Goal: Transaction & Acquisition: Purchase product/service

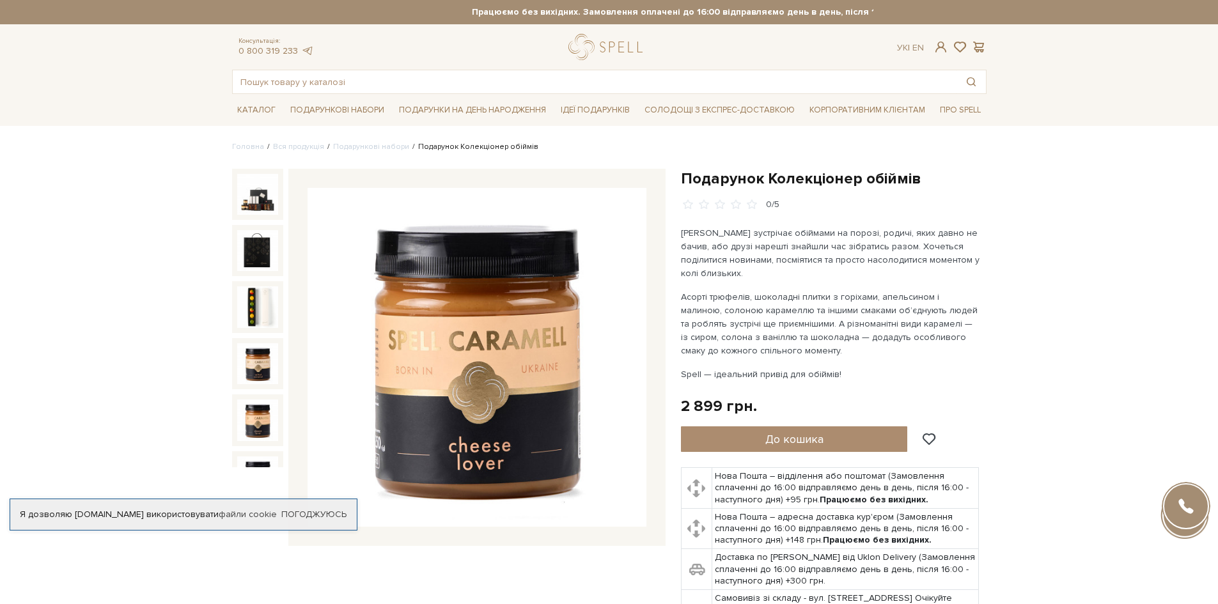
scroll to position [128, 0]
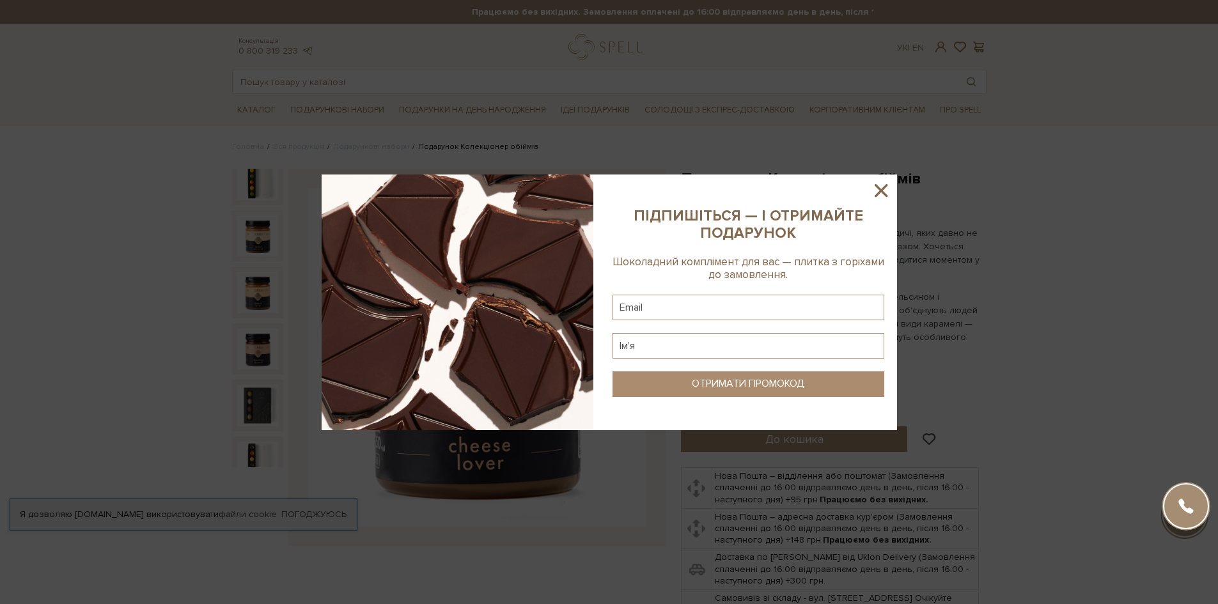
click at [882, 187] on icon at bounding box center [881, 191] width 22 height 22
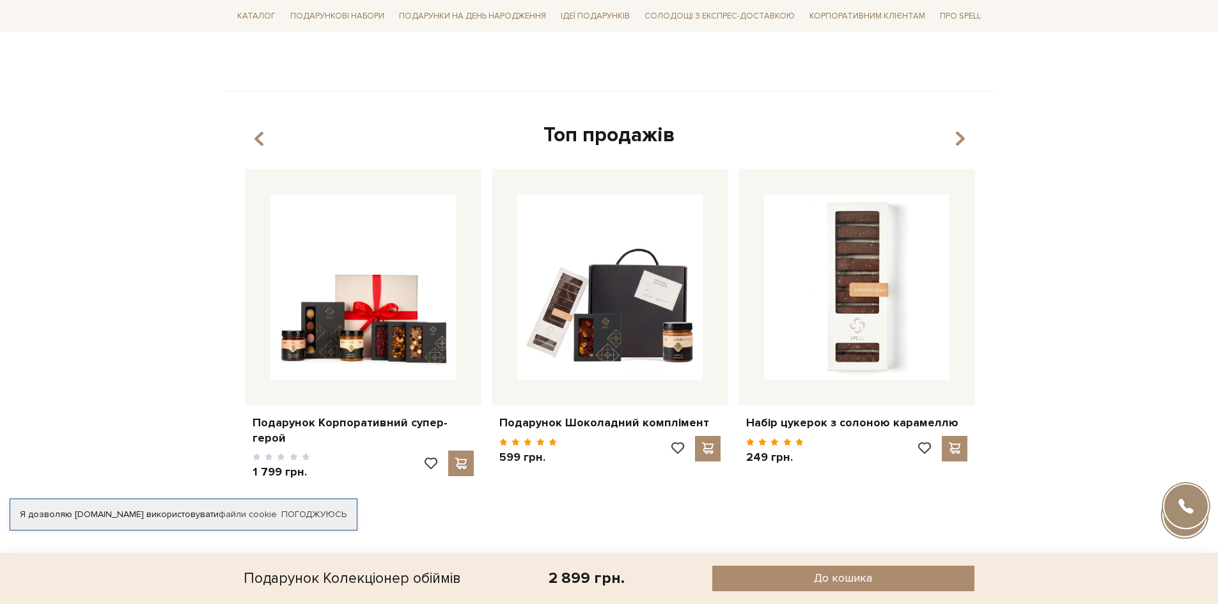
scroll to position [1215, 0]
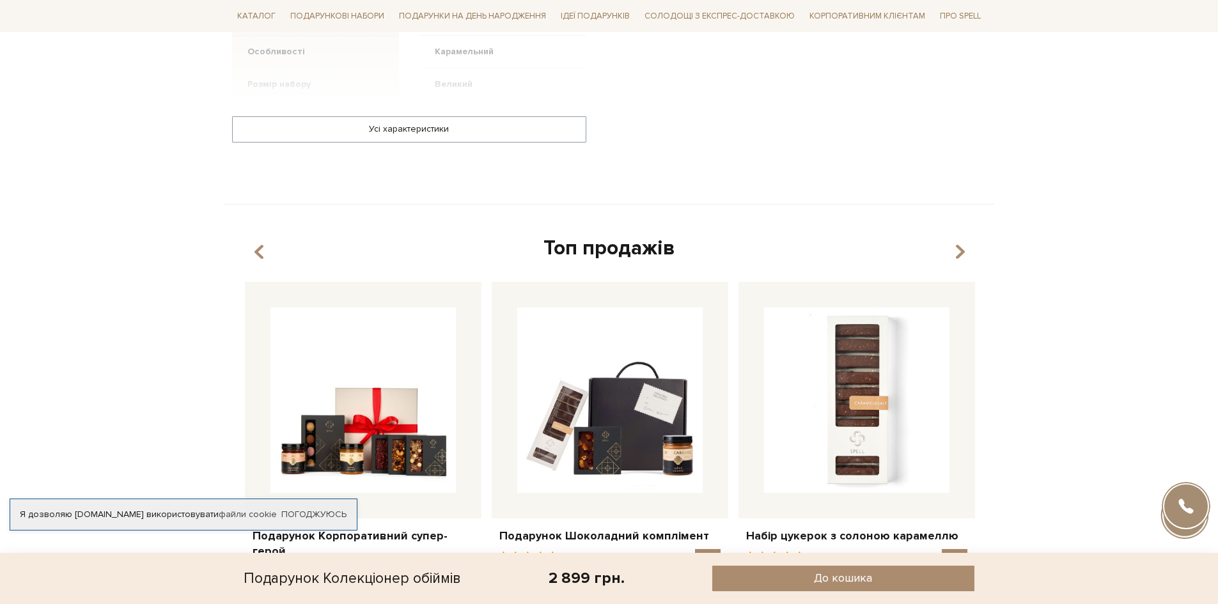
click at [966, 235] on div "Топ продажів" at bounding box center [609, 248] width 739 height 27
click at [962, 242] on icon "button" at bounding box center [959, 253] width 11 height 22
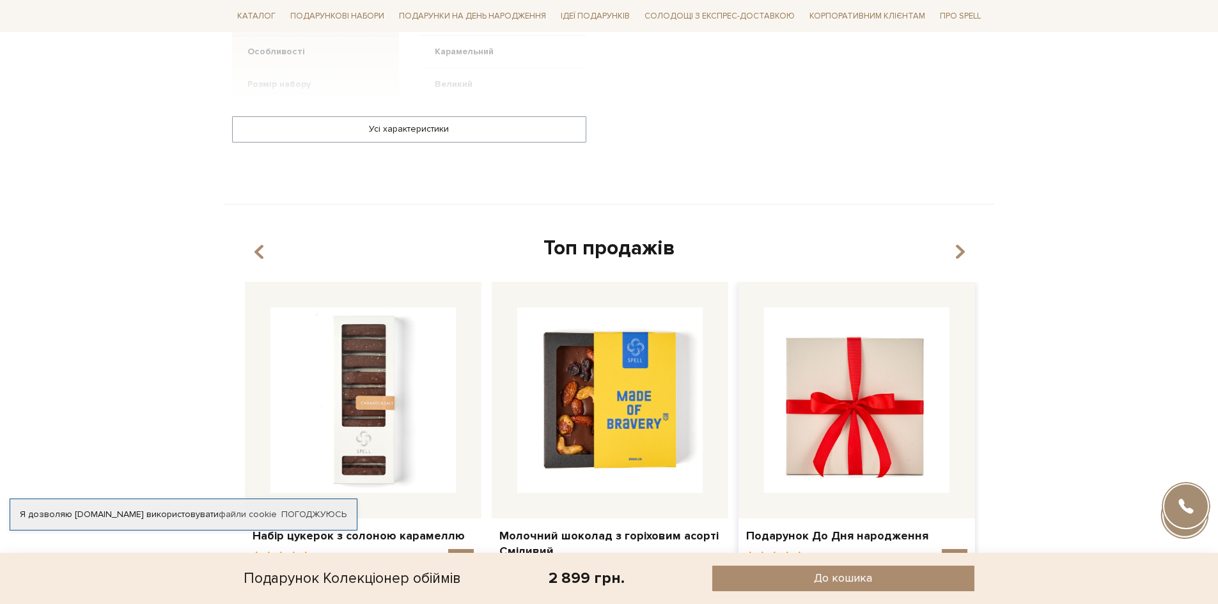
scroll to position [1279, 0]
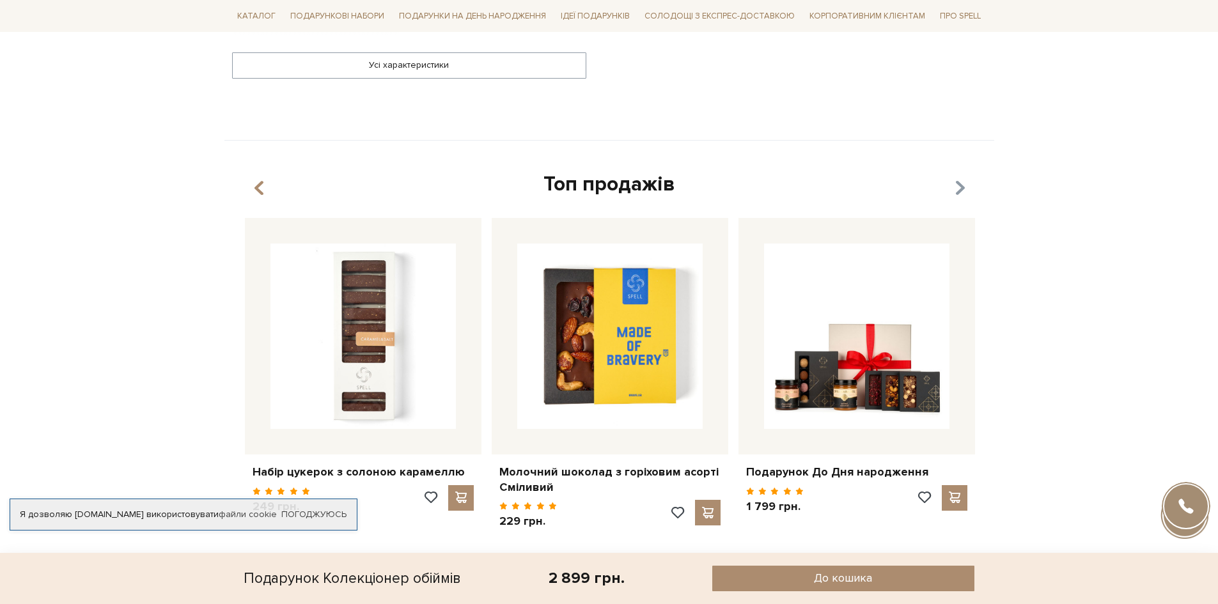
click at [963, 178] on icon "button" at bounding box center [959, 189] width 11 height 22
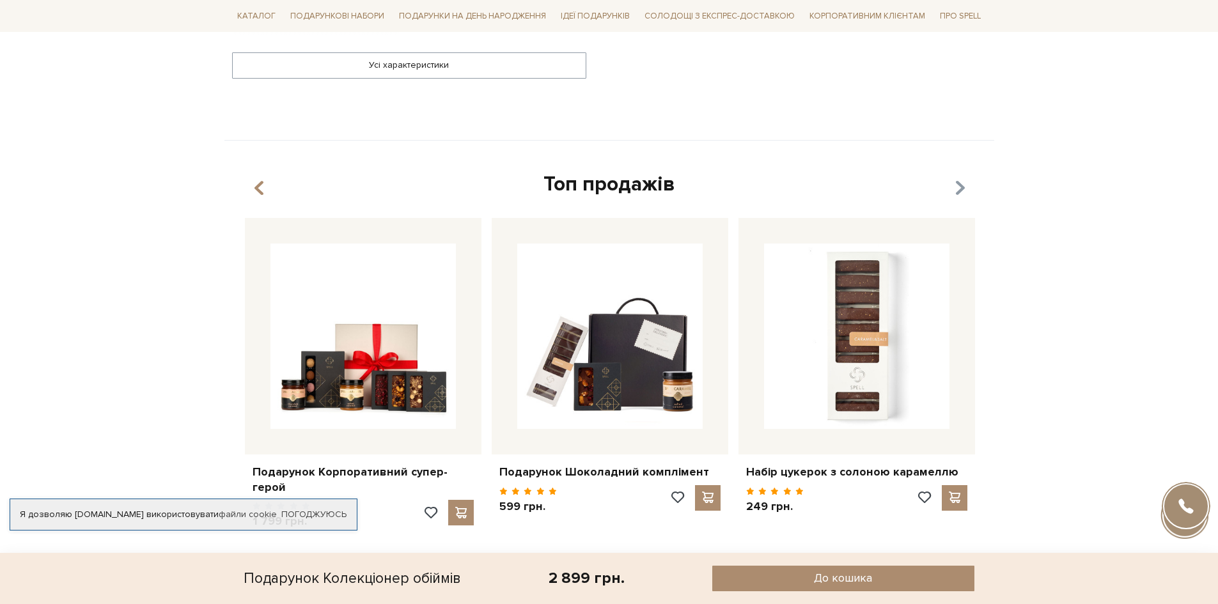
click at [963, 178] on icon "button" at bounding box center [959, 189] width 11 height 22
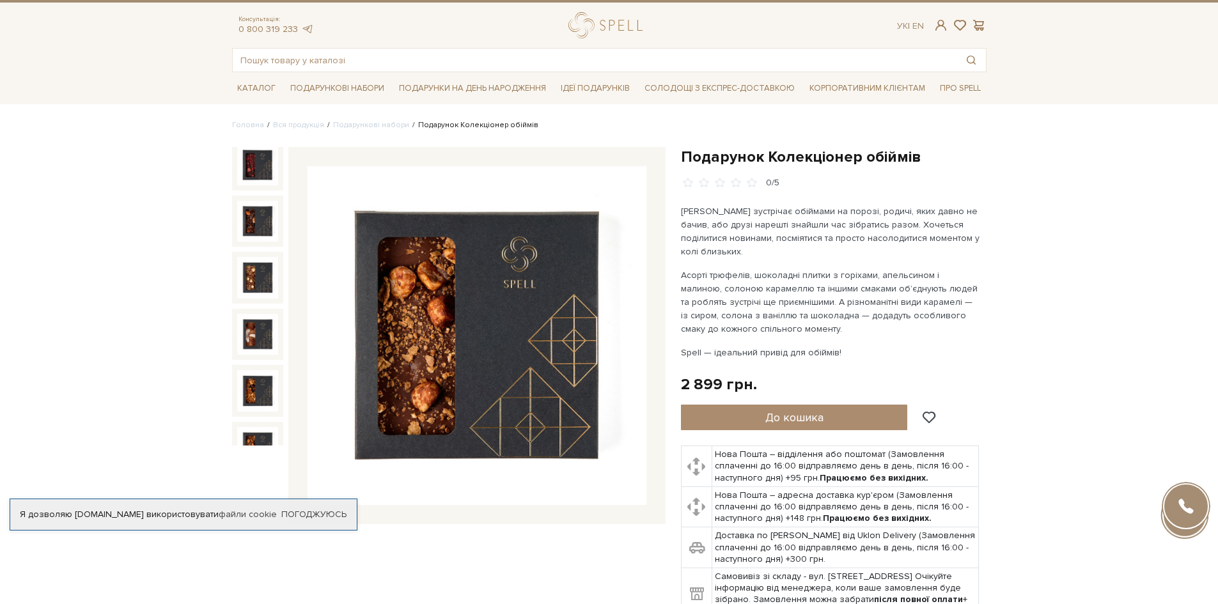
scroll to position [0, 0]
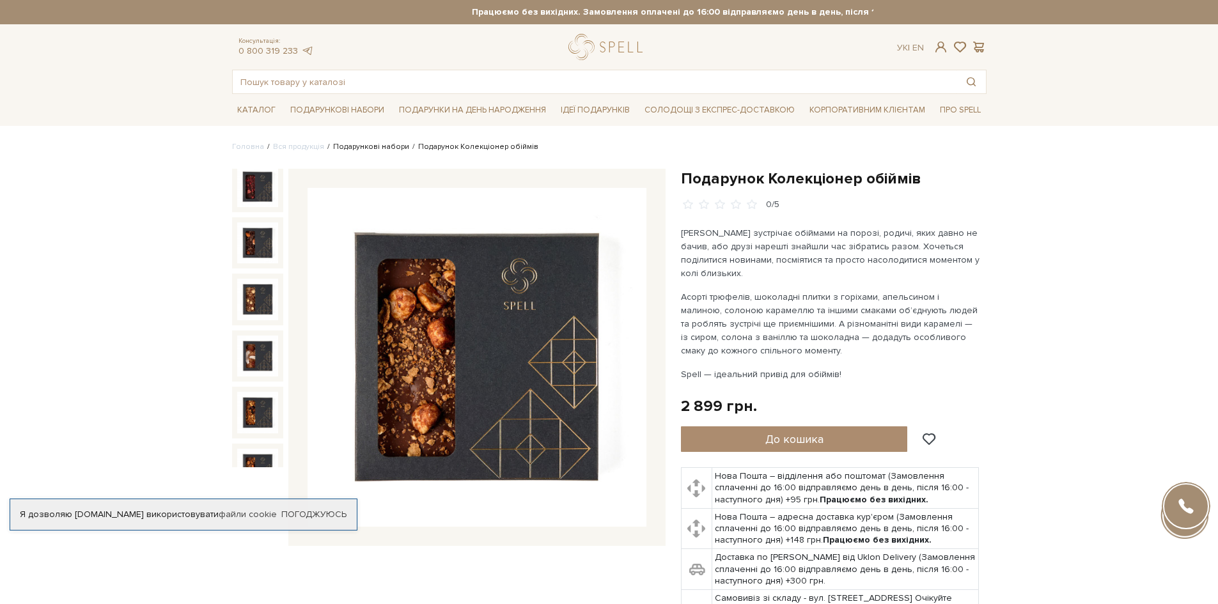
drag, startPoint x: 372, startPoint y: 148, endPoint x: 607, endPoint y: 340, distance: 303.1
click at [373, 148] on link "Подарункові набори" at bounding box center [371, 147] width 76 height 10
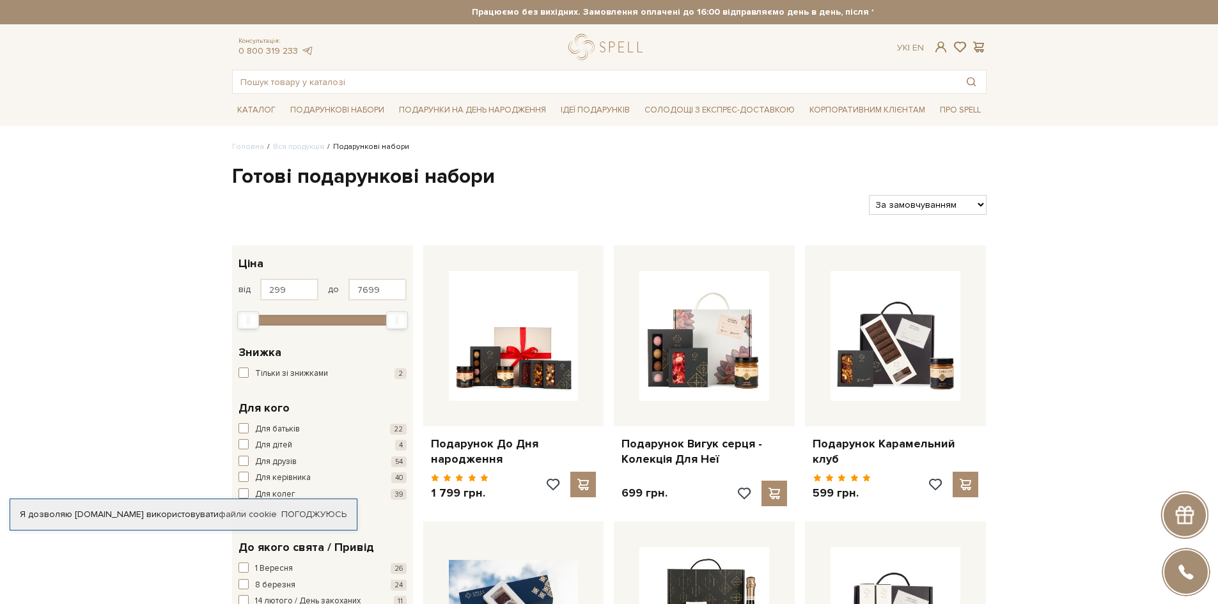
click at [921, 199] on select "За замовчуванням За Ціною (зростання) За Ціною (зменшення) Новинки За популярні…" at bounding box center [927, 205] width 117 height 20
select select "https://spellchocolate.com/our-productions/podarunkovi-box/?sort=p.price&order=…"
click at [869, 195] on select "За замовчуванням За Ціною (зростання) За Ціною (зменшення) Новинки За популярні…" at bounding box center [927, 205] width 117 height 20
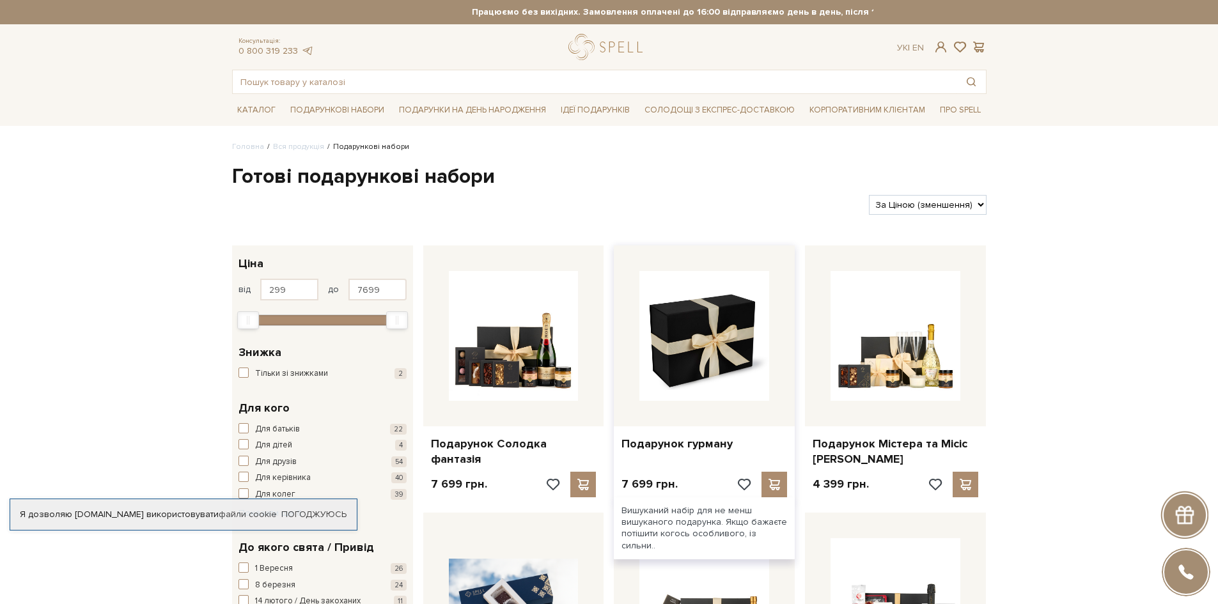
click at [696, 362] on img at bounding box center [704, 336] width 130 height 130
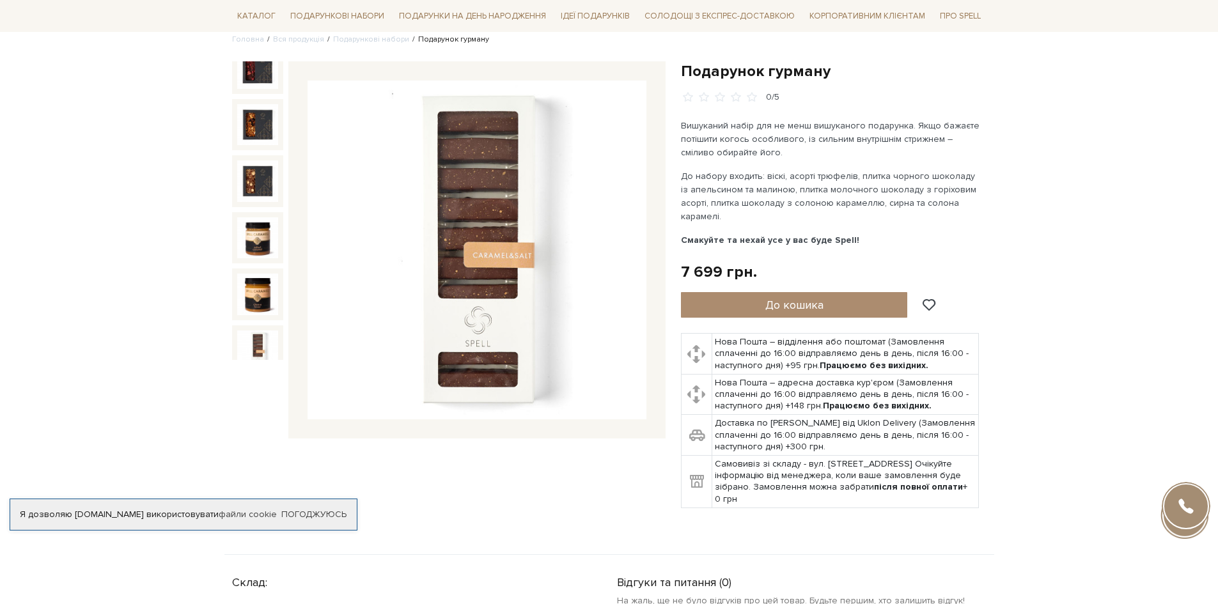
scroll to position [128, 0]
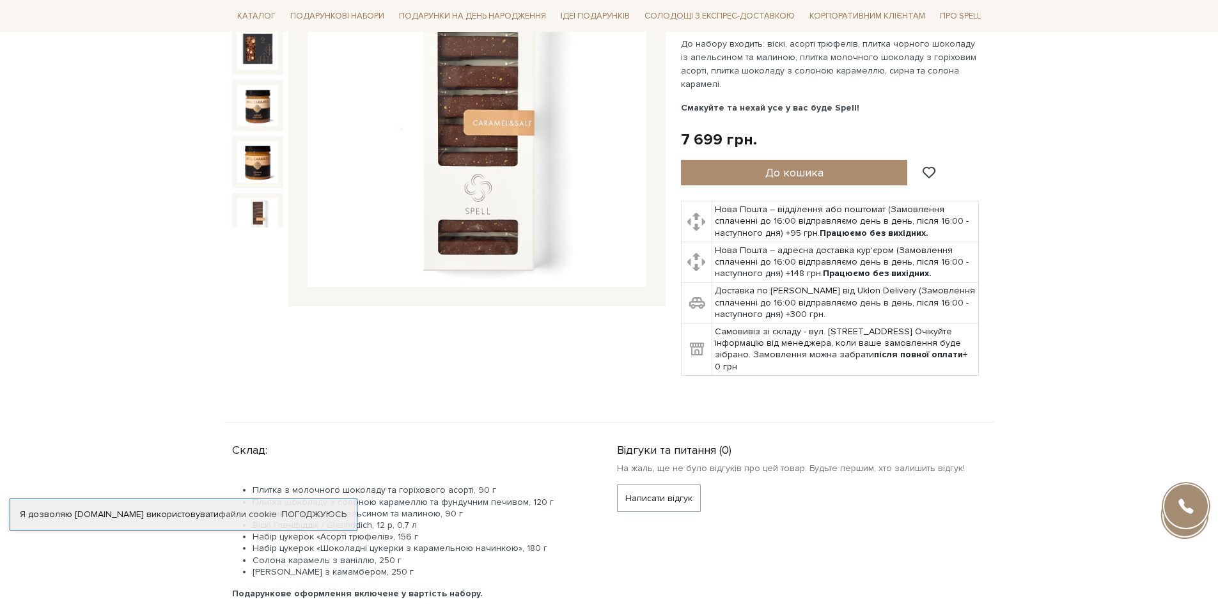
scroll to position [0, 0]
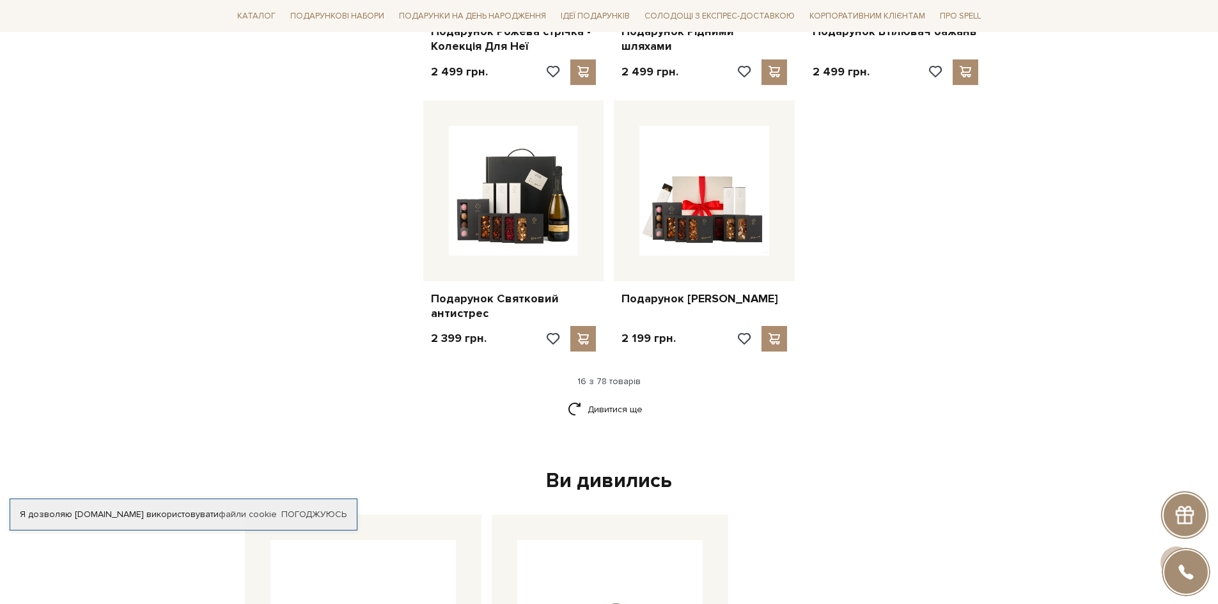
scroll to position [1535, 0]
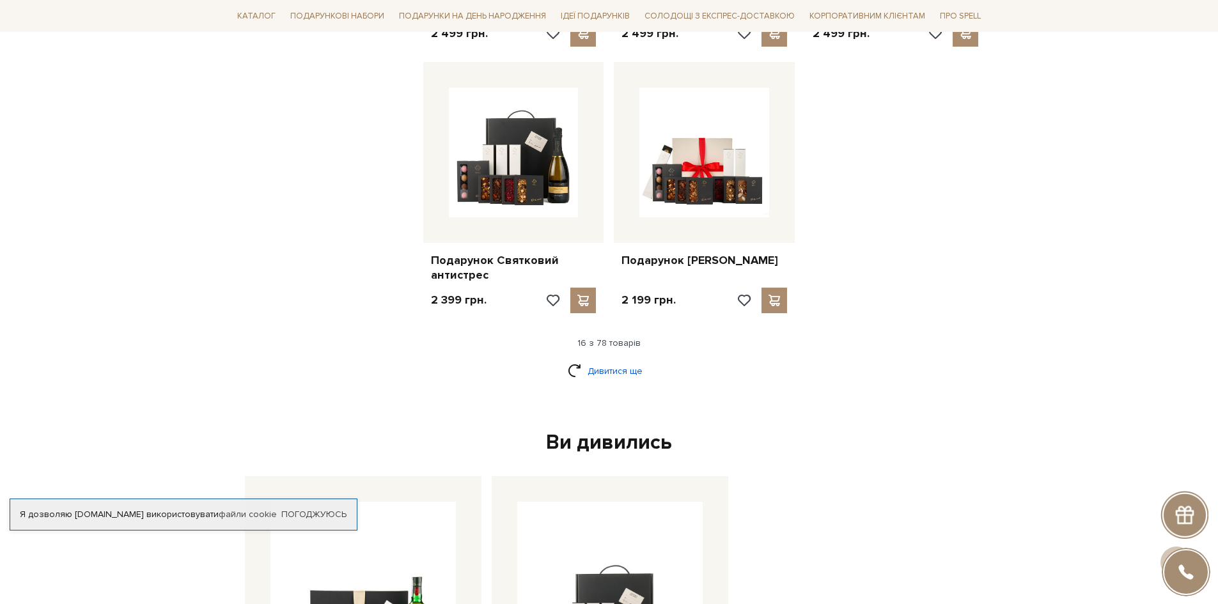
click at [596, 370] on link "Дивитися ще" at bounding box center [609, 371] width 83 height 22
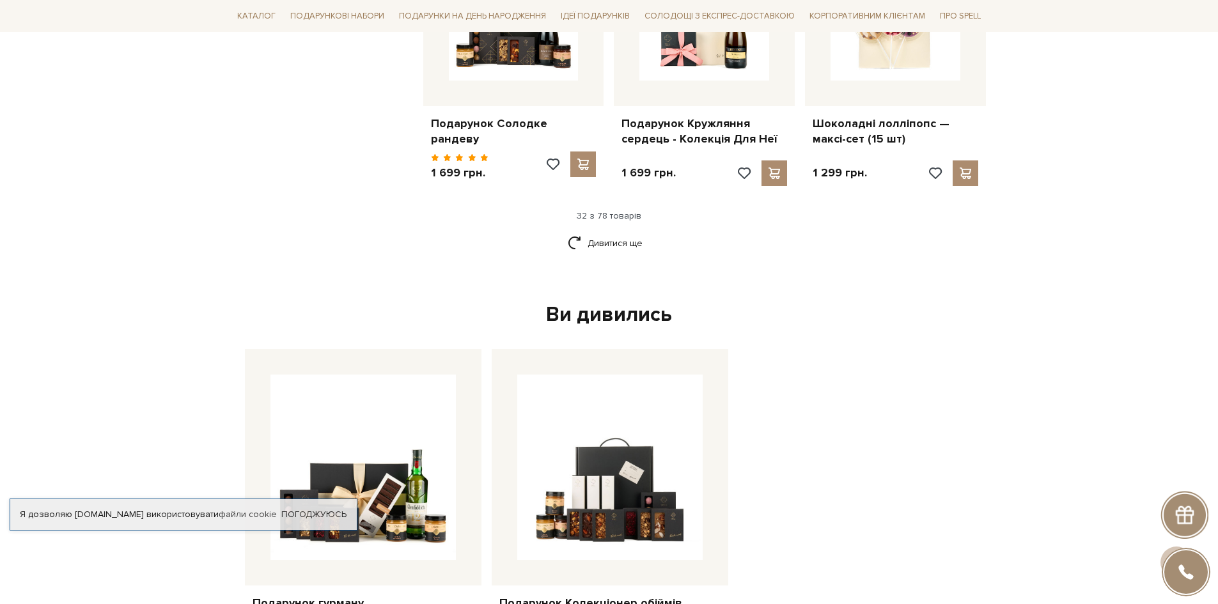
scroll to position [3069, 0]
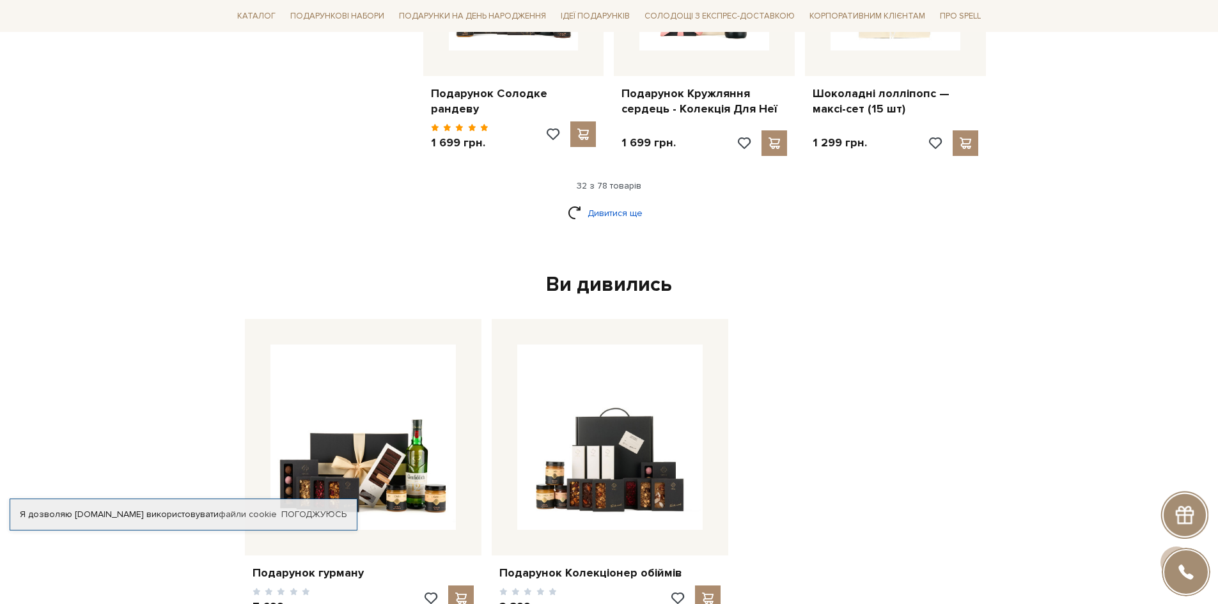
click at [616, 206] on link "Дивитися ще" at bounding box center [609, 213] width 83 height 22
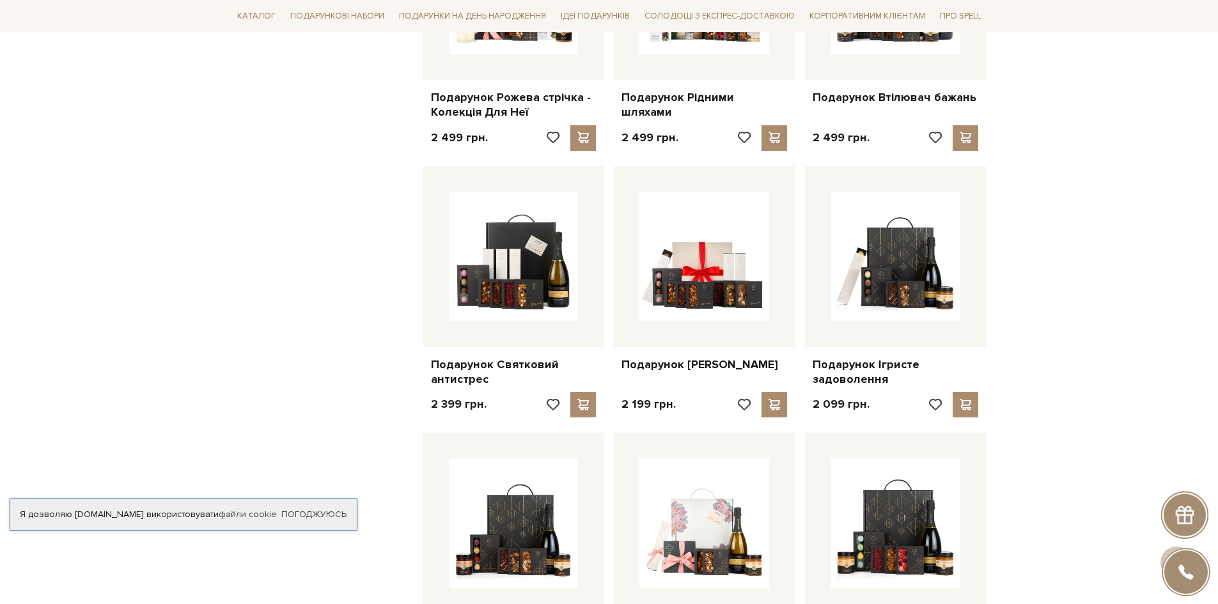
scroll to position [1279, 0]
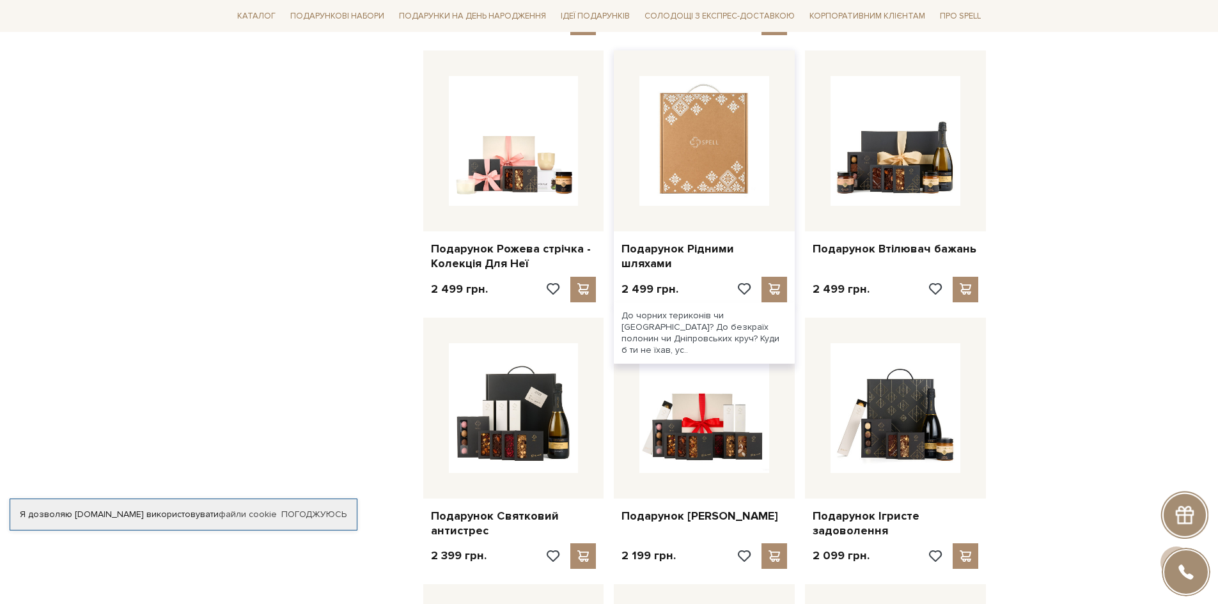
click at [715, 174] on img at bounding box center [704, 141] width 130 height 130
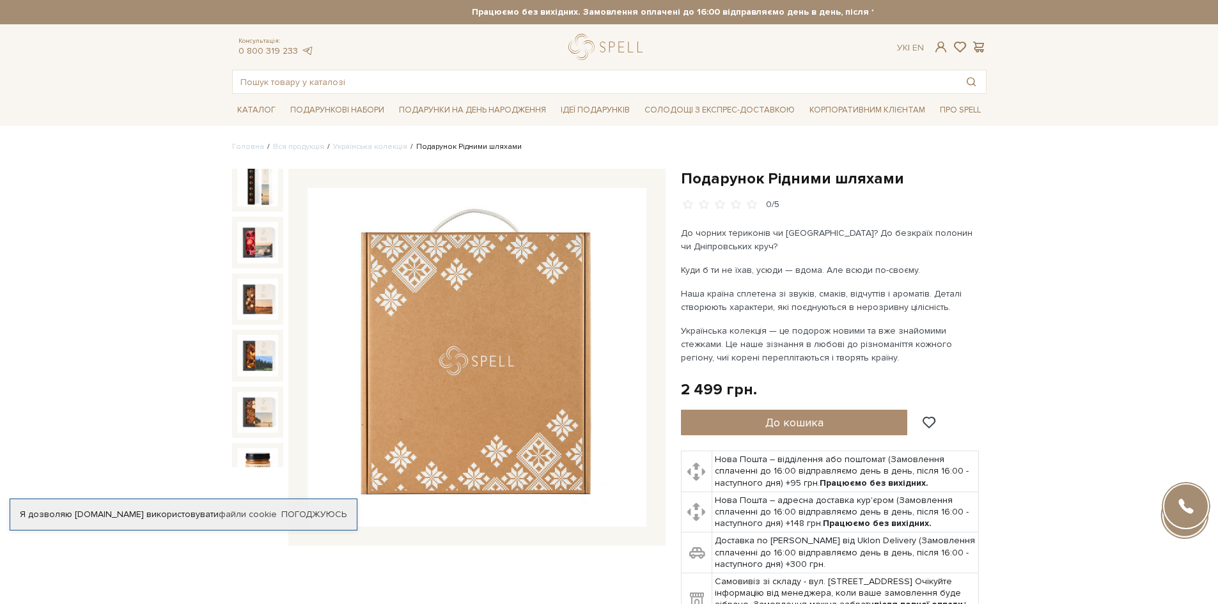
scroll to position [299, 0]
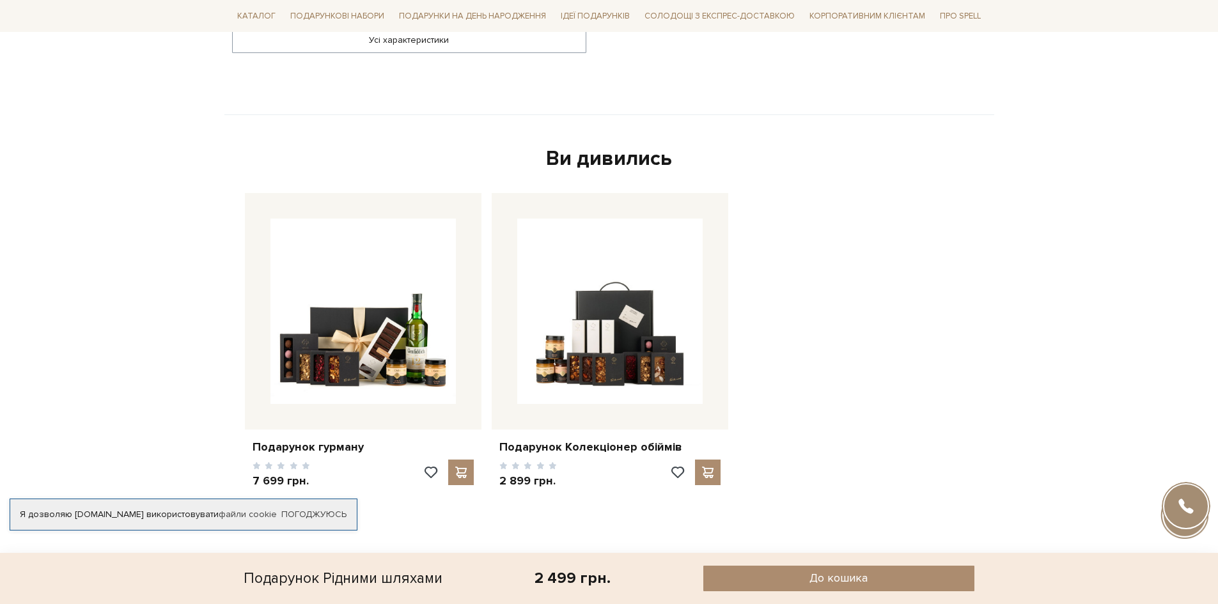
scroll to position [1279, 0]
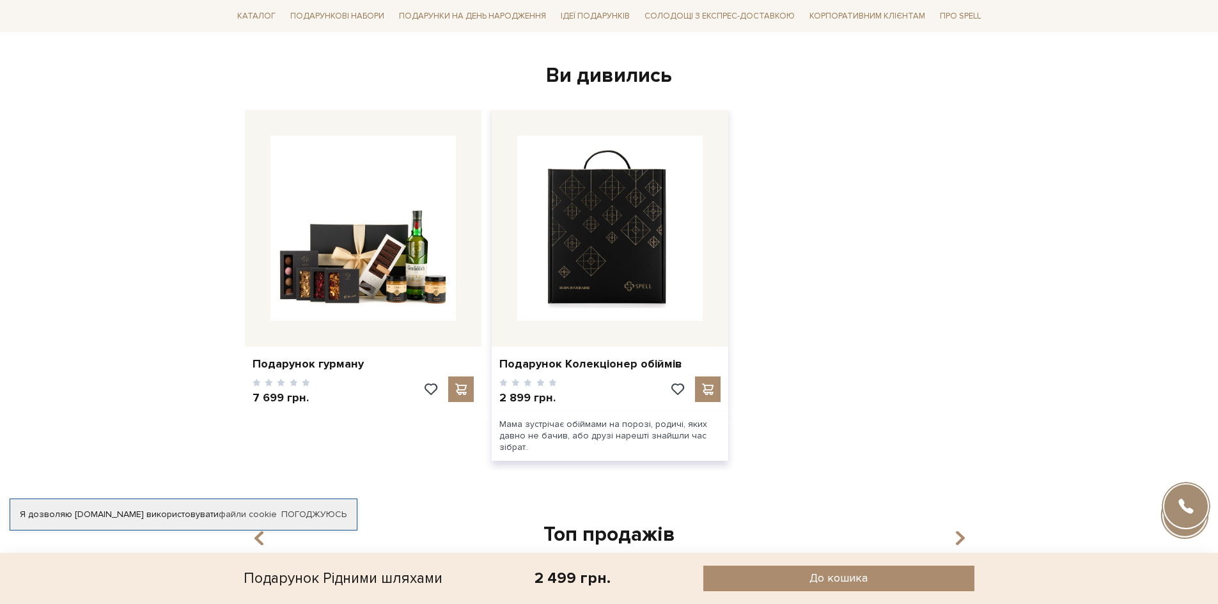
click at [565, 273] on img at bounding box center [609, 228] width 185 height 185
